Goal: Entertainment & Leisure: Consume media (video, audio)

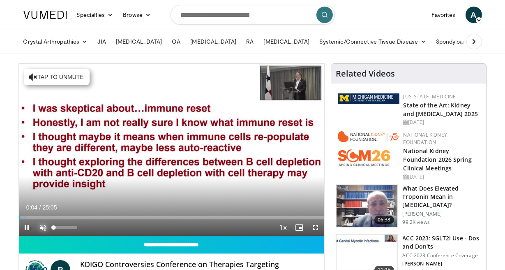
click at [42, 227] on span "Video Player" at bounding box center [43, 227] width 16 height 16
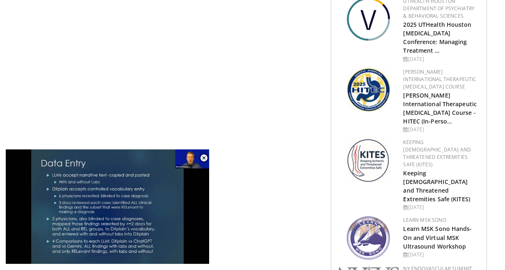
scroll to position [1151, 0]
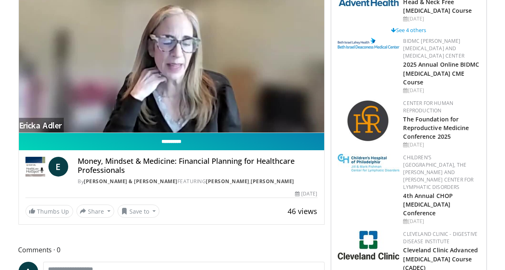
scroll to position [108, 0]
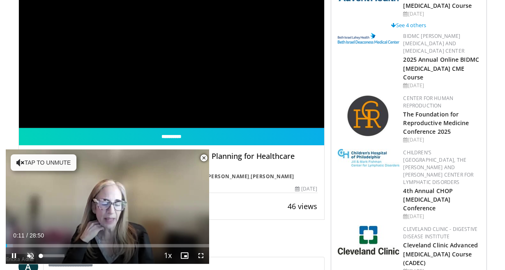
click at [33, 256] on span "Video Player" at bounding box center [30, 255] width 16 height 16
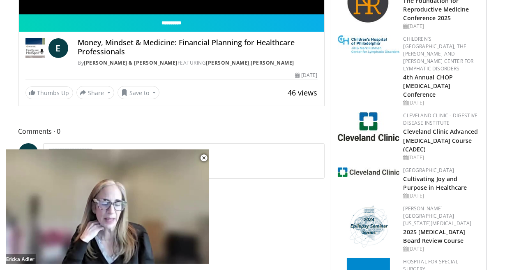
scroll to position [228, 0]
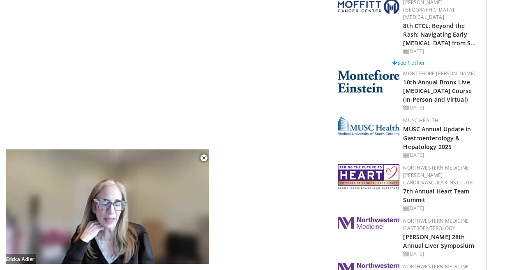
scroll to position [721, 0]
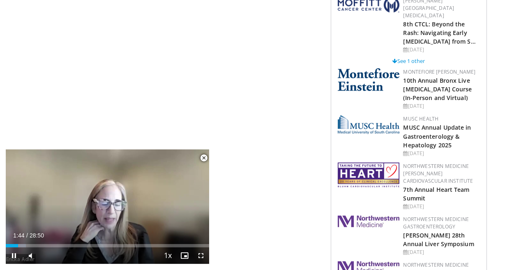
click at [203, 157] on span "Video Player" at bounding box center [204, 158] width 16 height 16
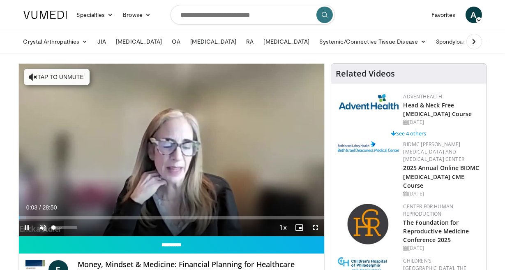
click at [41, 226] on span "Video Player" at bounding box center [43, 227] width 16 height 16
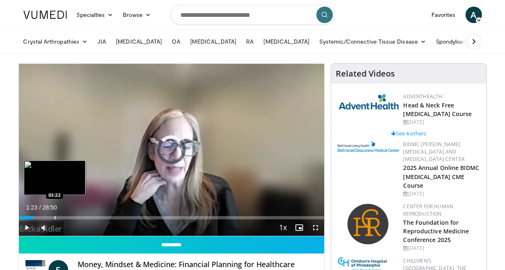
drag, startPoint x: 33, startPoint y: 217, endPoint x: 54, endPoint y: 217, distance: 20.5
click at [55, 217] on div "Loaded : 0.00% 03:22 03:22" at bounding box center [171, 217] width 305 height 3
